Goal: Task Accomplishment & Management: Manage account settings

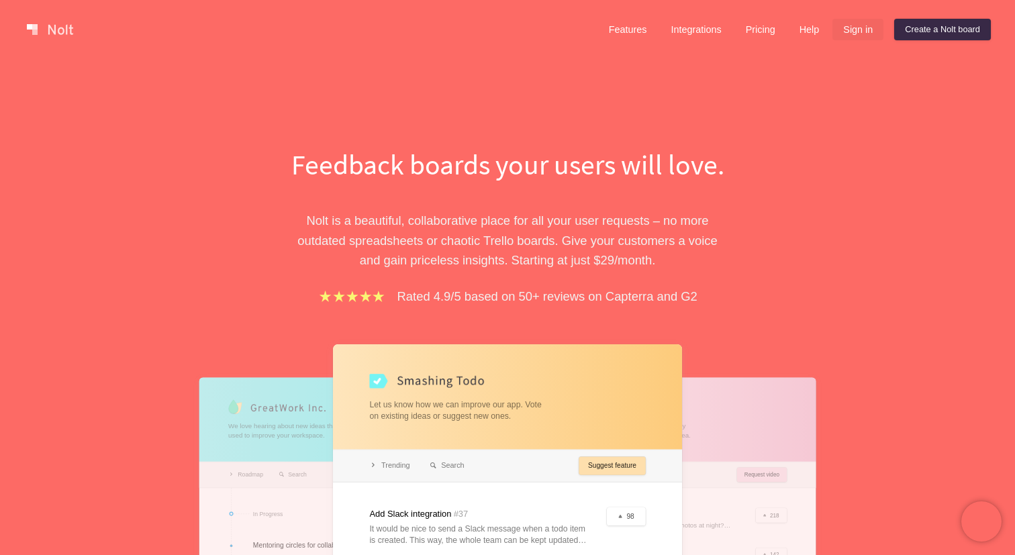
click at [335, 34] on link "Sign in" at bounding box center [857, 29] width 51 height 21
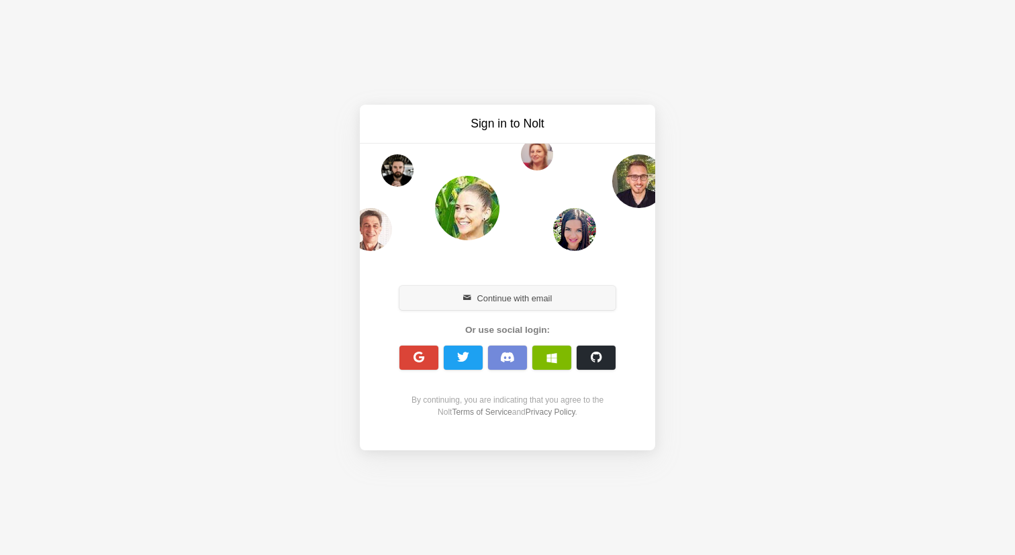
click at [335, 304] on button "Continue with email" at bounding box center [507, 298] width 216 height 24
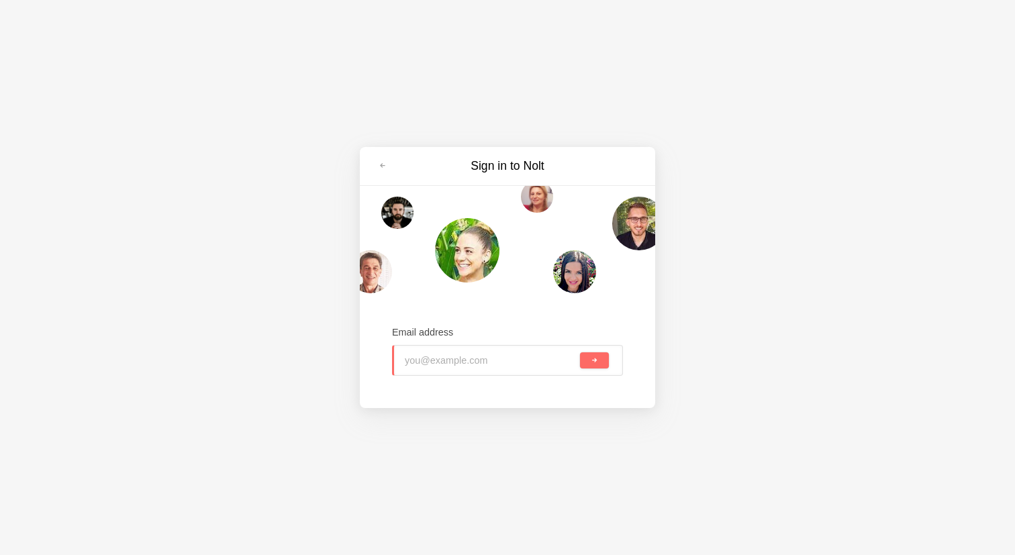
click at [335, 372] on input "email" at bounding box center [491, 361] width 173 height 30
click at [335, 362] on input "email" at bounding box center [491, 361] width 173 height 30
type input "[PERSON_NAME][EMAIL_ADDRESS][PERSON_NAME][DOMAIN_NAME]"
click at [335, 352] on button "submit" at bounding box center [594, 360] width 29 height 16
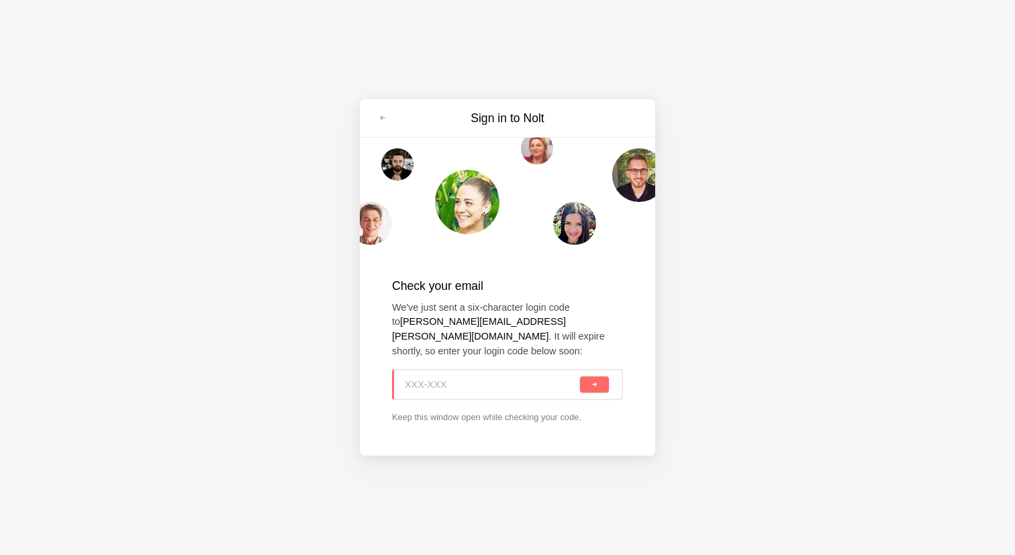
paste input "LWN-D4G"
type input "LWN-D4G"
click at [335, 377] on button "submit" at bounding box center [594, 385] width 29 height 16
